Goal: Find contact information: Find contact information

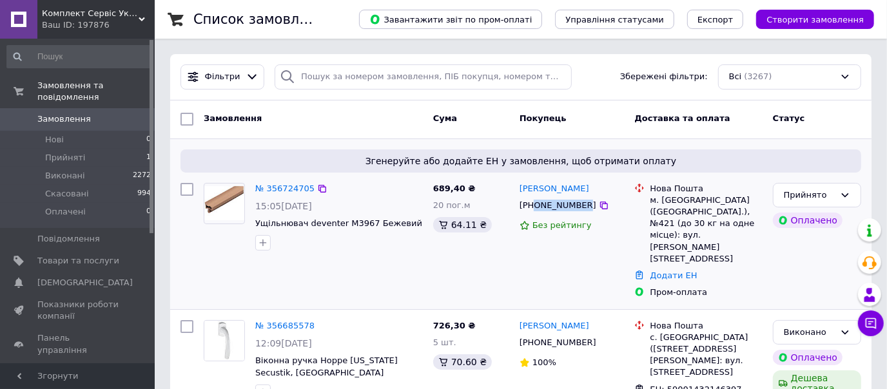
drag, startPoint x: 579, startPoint y: 209, endPoint x: 535, endPoint y: 205, distance: 44.0
click at [535, 205] on div "[PHONE_NUMBER]" at bounding box center [558, 205] width 82 height 17
copy div "0679397443"
